Goal: Find specific page/section: Find specific page/section

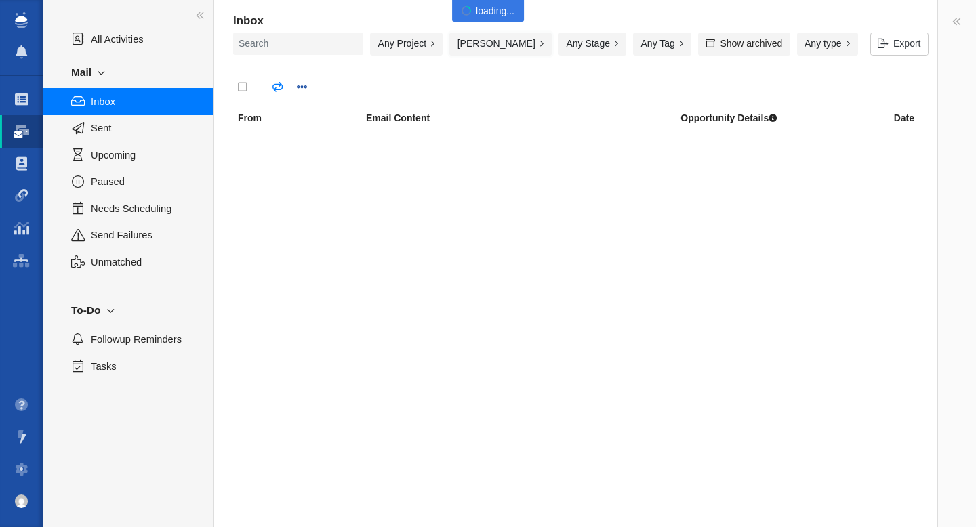
click at [521, 43] on button "[PERSON_NAME]" at bounding box center [500, 44] width 102 height 23
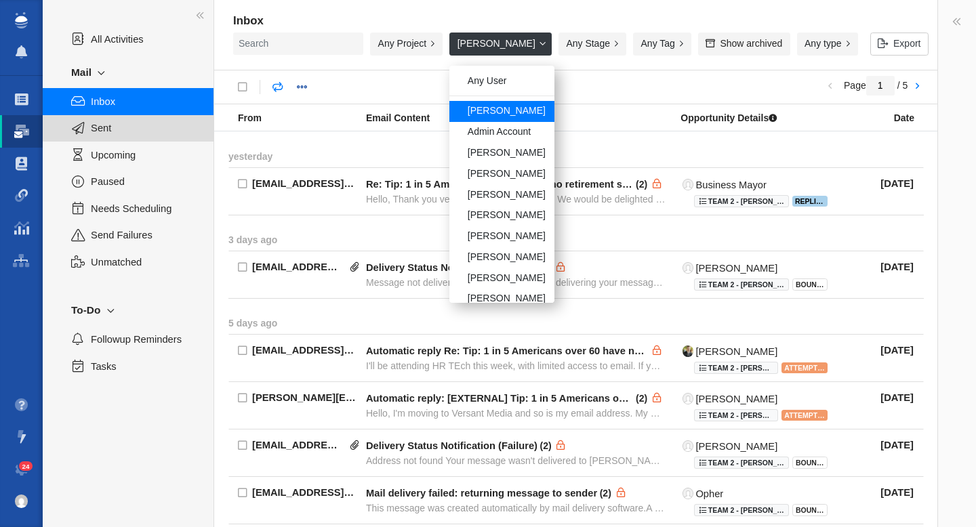
click at [100, 127] on span "Sent" at bounding box center [145, 128] width 108 height 15
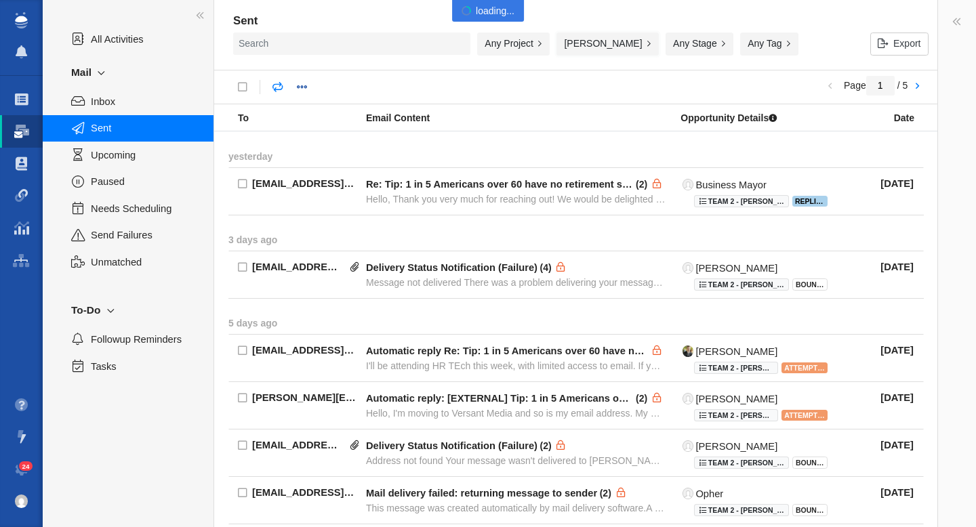
click at [588, 47] on button "[PERSON_NAME]" at bounding box center [607, 44] width 102 height 23
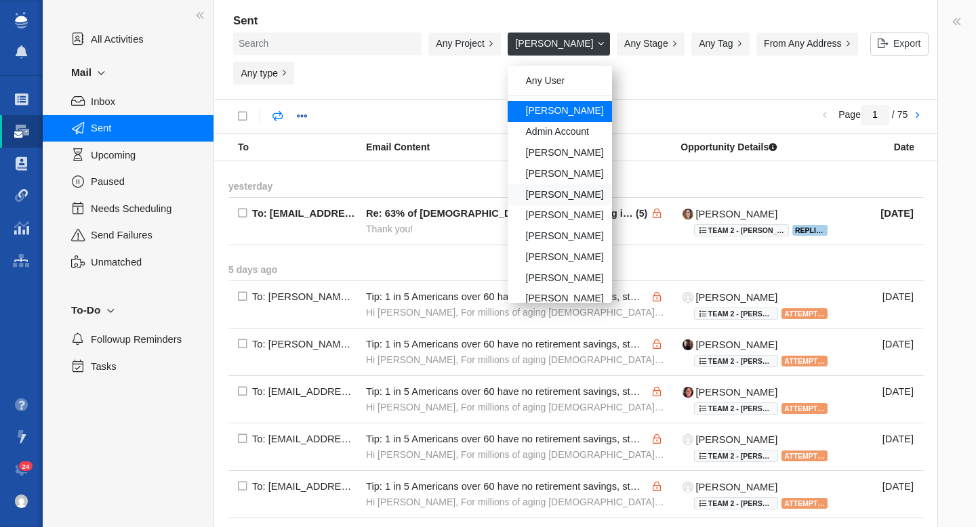
click at [511, 196] on div "[PERSON_NAME]" at bounding box center [559, 194] width 104 height 21
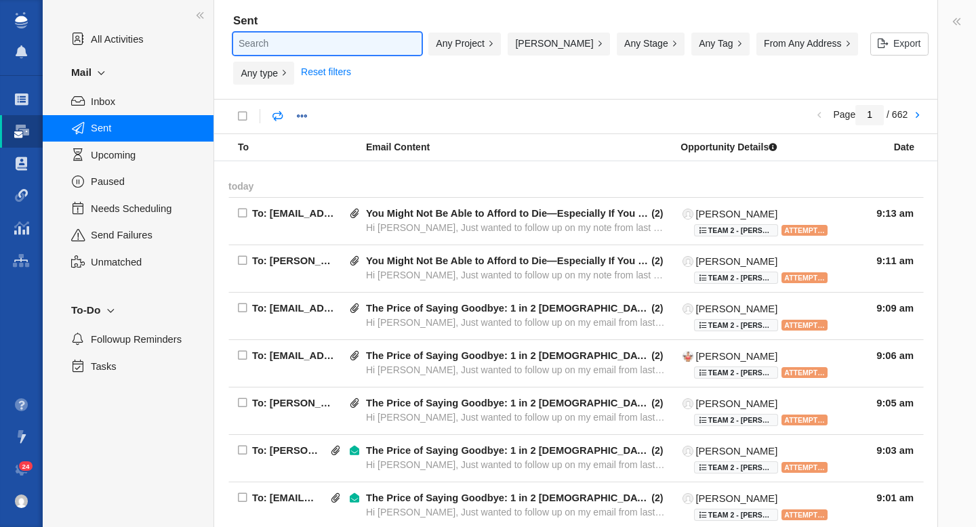
click at [311, 45] on input "text" at bounding box center [327, 44] width 188 height 22
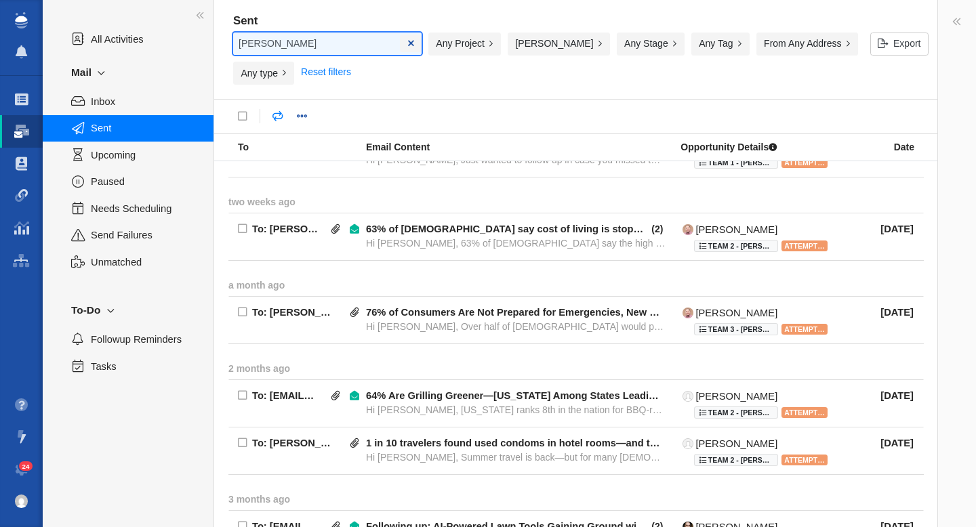
scroll to position [269, 0]
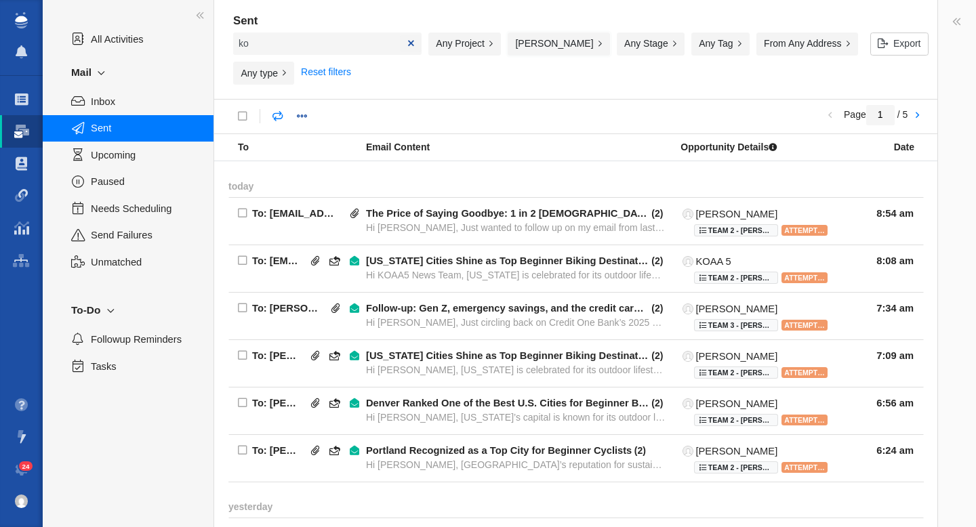
click at [511, 39] on button "[PERSON_NAME]" at bounding box center [558, 44] width 102 height 23
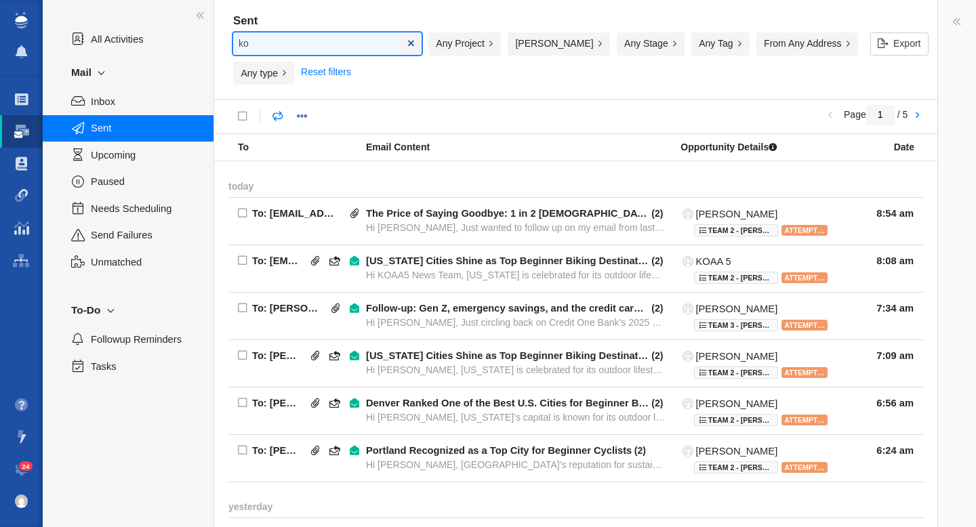
click at [301, 50] on input "ko" at bounding box center [327, 44] width 188 height 22
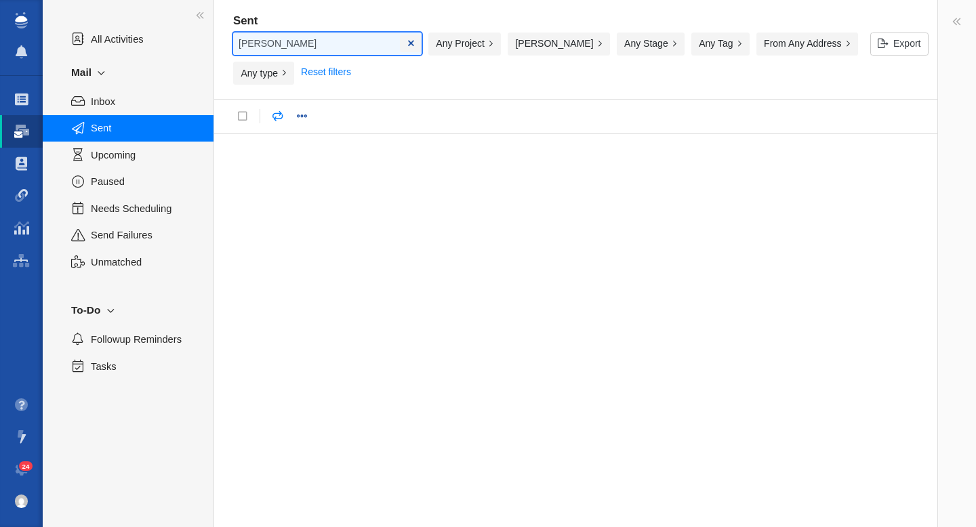
drag, startPoint x: 303, startPoint y: 46, endPoint x: 238, endPoint y: 44, distance: 65.1
click at [238, 44] on input "[PERSON_NAME]" at bounding box center [327, 44] width 188 height 22
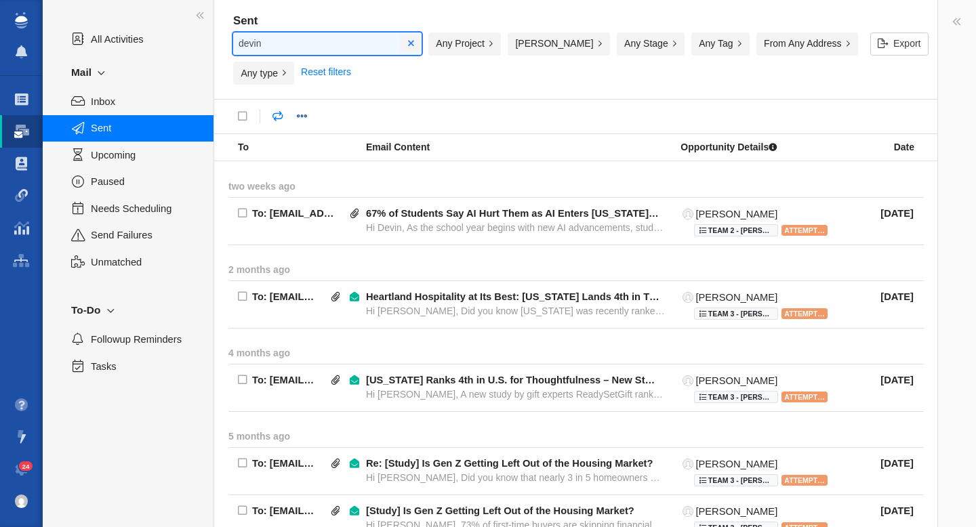
type input "devin"
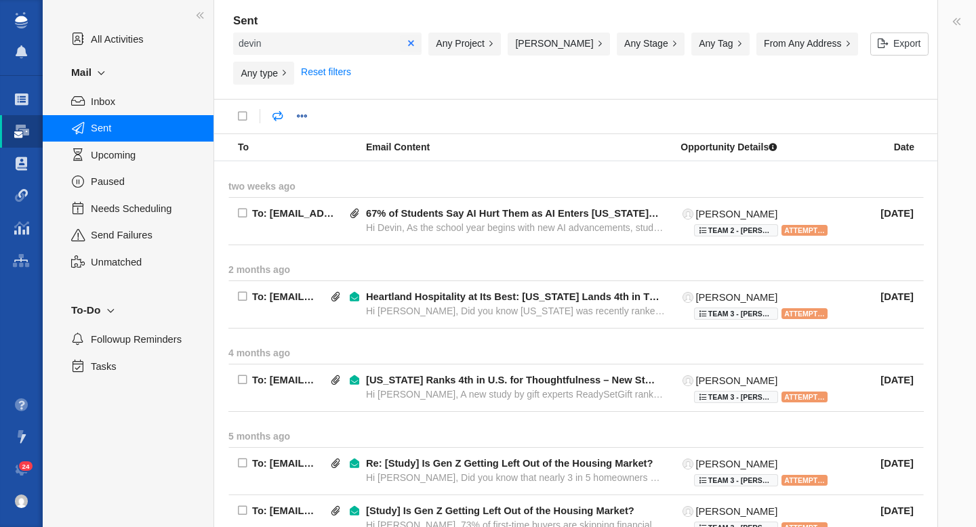
click at [408, 47] on link at bounding box center [411, 43] width 6 height 9
